Goal: Task Accomplishment & Management: Use online tool/utility

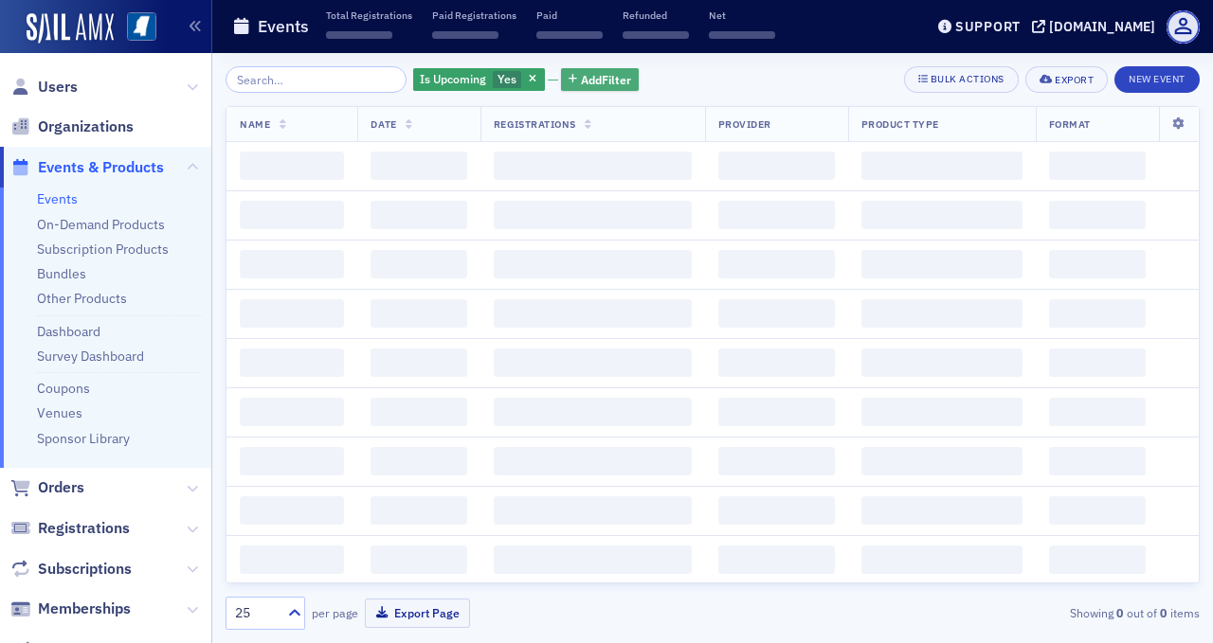
click at [581, 79] on span "Add Filter" at bounding box center [606, 79] width 50 height 17
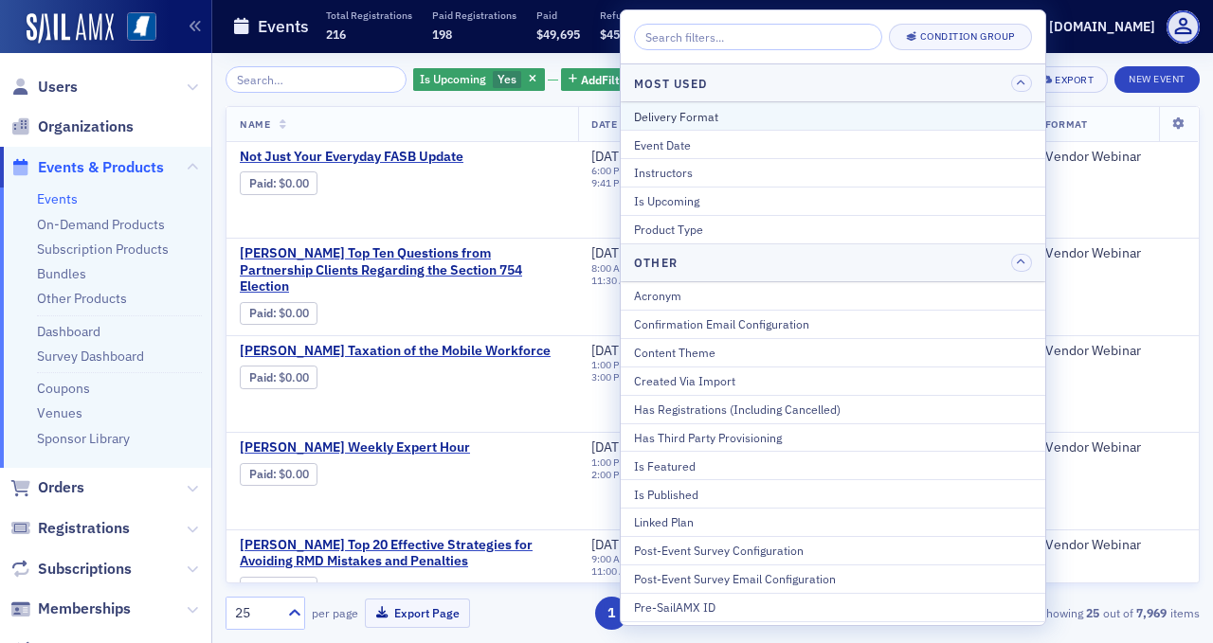
click at [642, 118] on div "Delivery Format" at bounding box center [833, 116] width 398 height 17
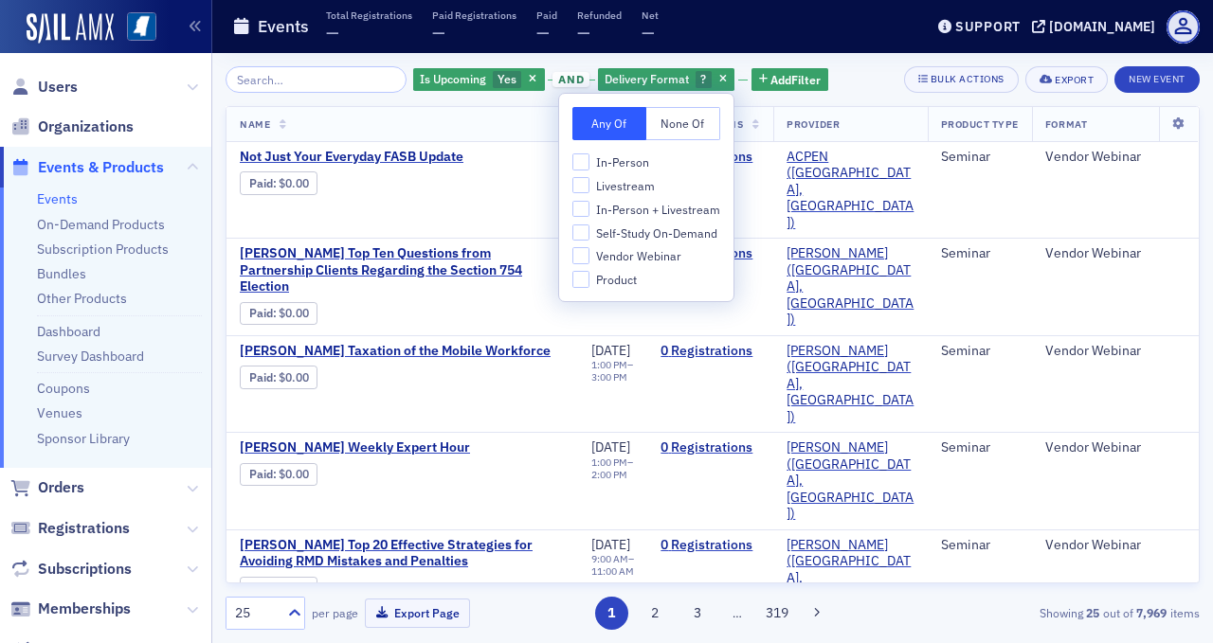
click at [636, 207] on span "In-Person + Livestream" at bounding box center [658, 210] width 124 height 16
click at [589, 207] on input "In-Person + Livestream" at bounding box center [580, 209] width 17 height 17
checkbox input "true"
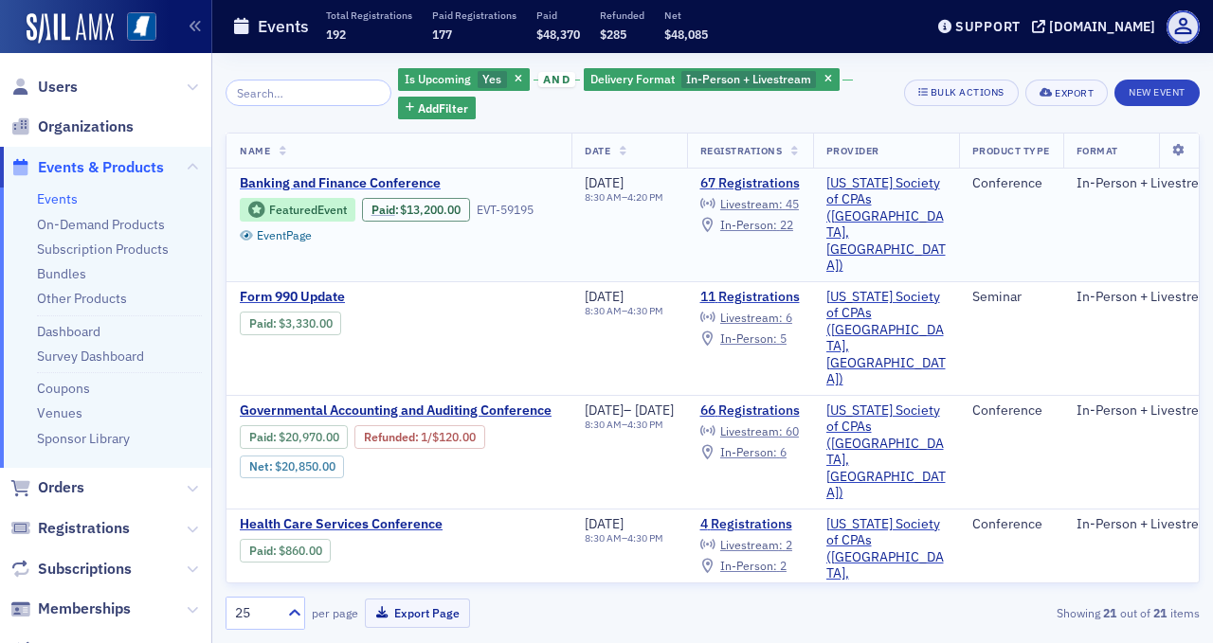
click at [264, 183] on span "Banking and Finance Conference" at bounding box center [399, 183] width 318 height 17
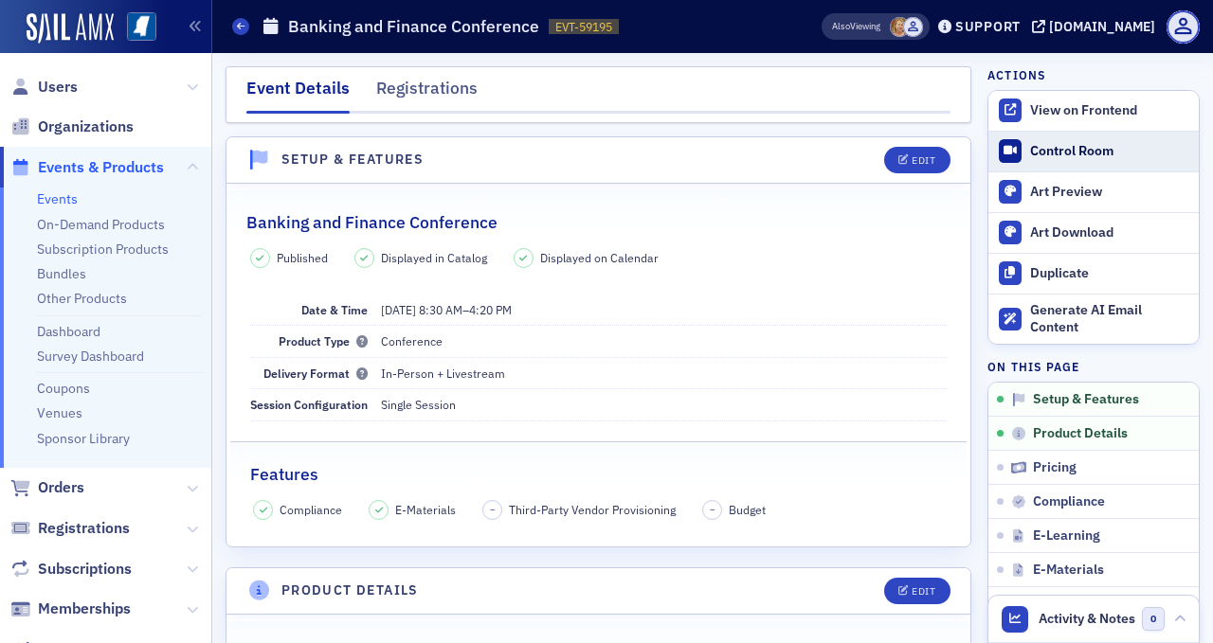
click at [1030, 146] on div "Control Room" at bounding box center [1109, 151] width 159 height 17
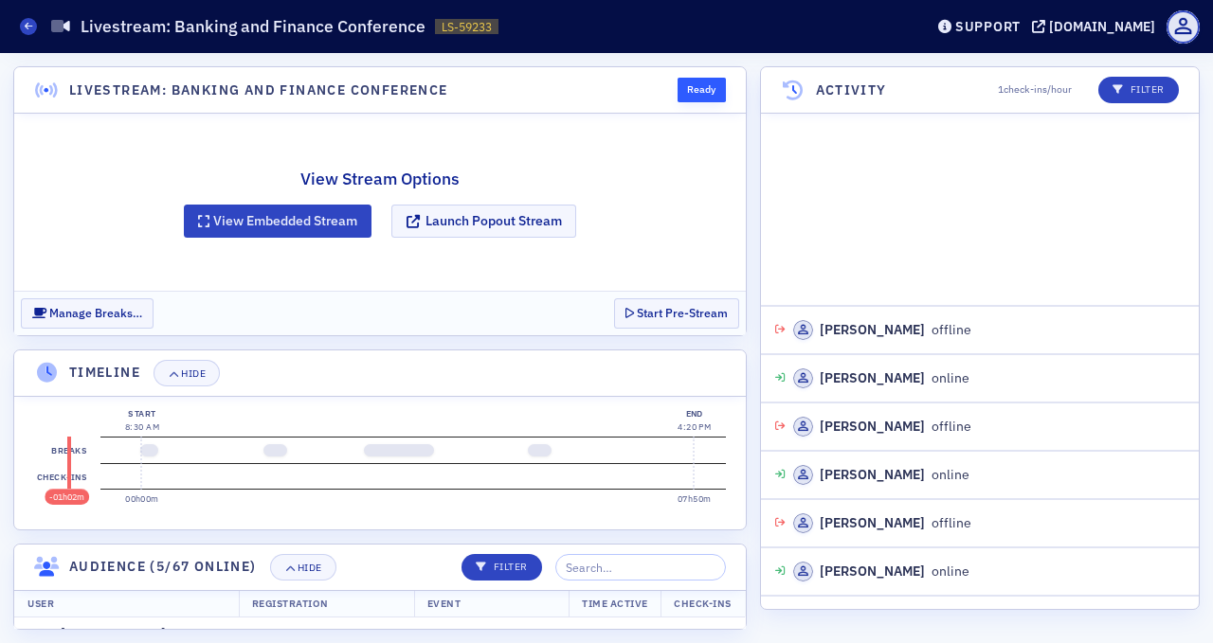
scroll to position [1147, 0]
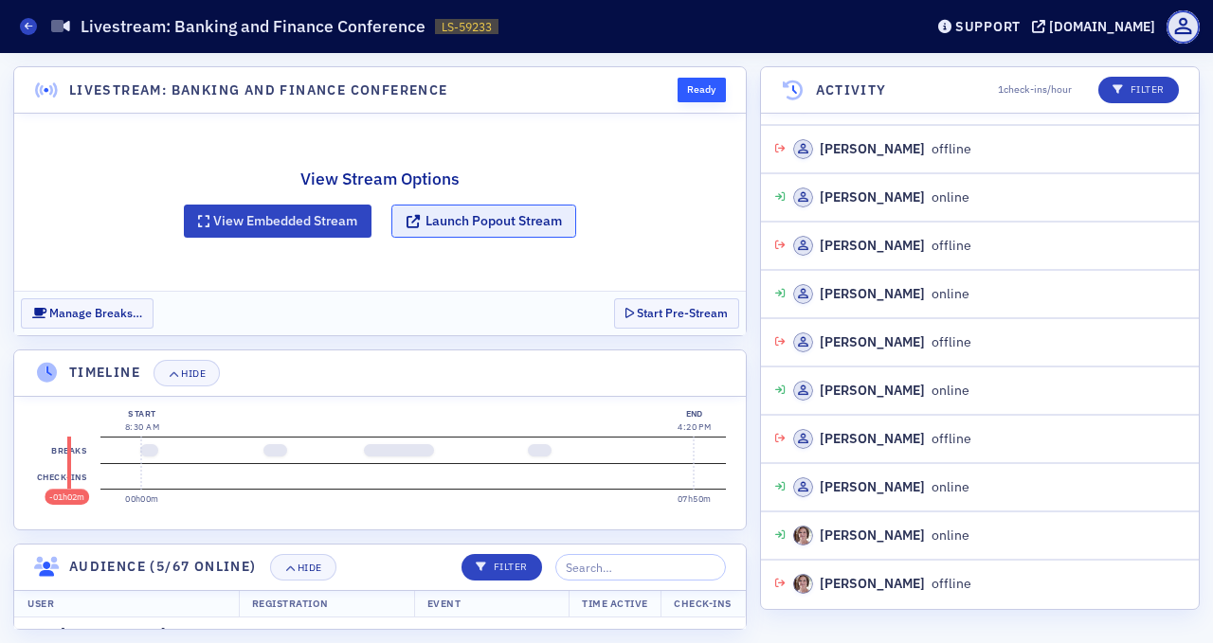
click at [539, 220] on button "Launch Popout Stream" at bounding box center [483, 221] width 185 height 33
